Goal: Find specific page/section: Find specific page/section

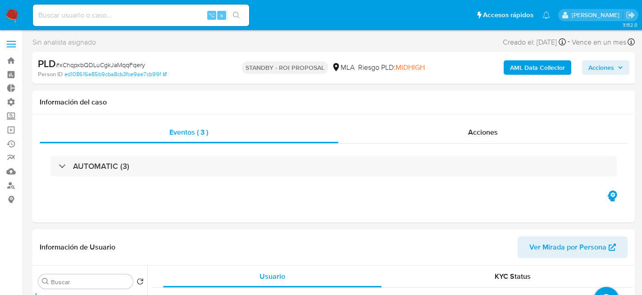
select select "10"
click at [144, 18] on input at bounding box center [141, 15] width 216 height 12
paste input "uLG6l3FXT8pYOU47NfqJHDXo"
type input "uLG6l3FXT8pYOU47NfqJHDXo"
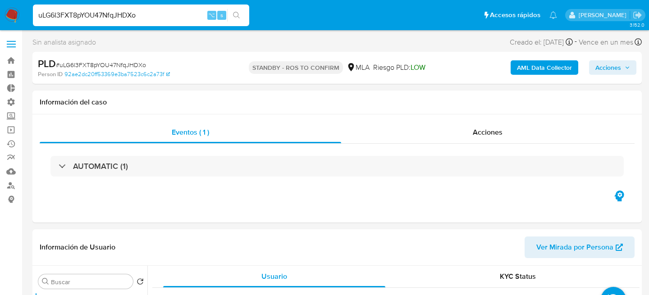
select select "10"
click at [134, 17] on input "uLG6l3FXT8pYOU47NfqJHDXo" at bounding box center [141, 15] width 216 height 12
paste input "FmhTwSJtKmuS85WcwpkIkhkj"
type input "FmhTwSJtKmuS85WcwpkIkhkj"
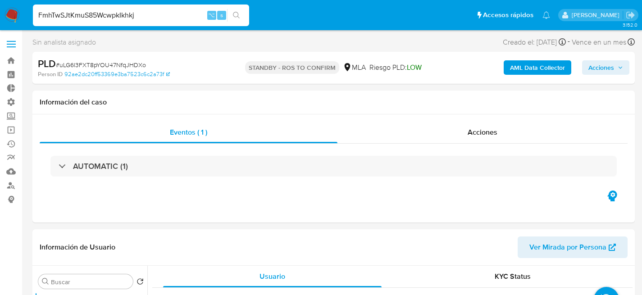
select select "10"
click at [125, 18] on input "FmhTwSJtKmuS85WcwpkIkhkj" at bounding box center [141, 15] width 216 height 12
click at [123, 59] on div "PLD # uLG6l3FXT8pYOU47NfqJHDXo" at bounding box center [135, 64] width 194 height 14
click at [125, 62] on span "# uLG6l3FXT8pYOU47NfqJHDXo" at bounding box center [101, 64] width 90 height 9
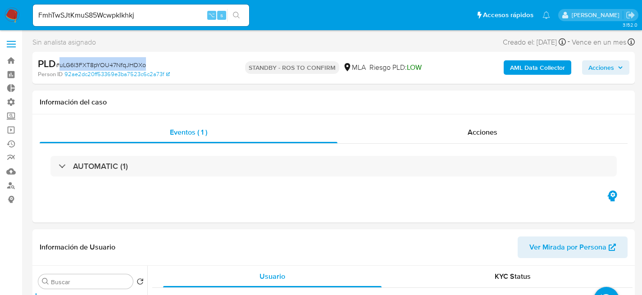
click at [125, 62] on span "# uLG6l3FXT8pYOU47NfqJHDXo" at bounding box center [101, 64] width 90 height 9
copy span "uLG6l3FXT8pYOU47NfqJHDXo"
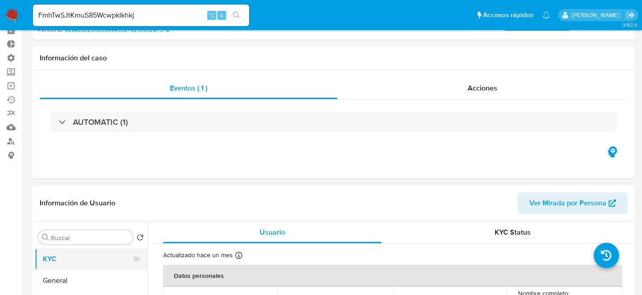
scroll to position [142, 0]
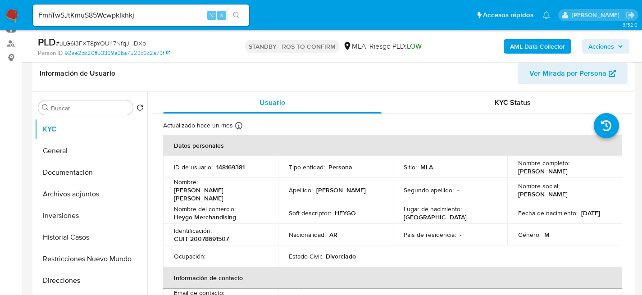
click at [110, 23] on div "FmhTwSJtKmuS85WcwpkIkhkj ⌥ s" at bounding box center [141, 16] width 216 height 22
click at [114, 17] on input "FmhTwSJtKmuS85WcwpkIkhkj" at bounding box center [141, 15] width 216 height 12
paste input "jvmdKWOSQiZWnMPJqSsKSyAX"
type input "jvmdKWOSQiZWnMPJqSsKSyAX"
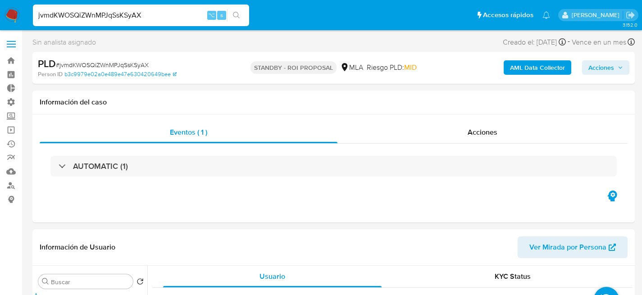
select select "10"
